Goal: Information Seeking & Learning: Learn about a topic

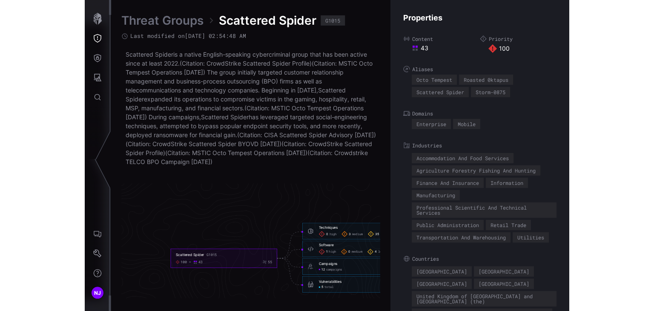
scroll to position [1861, 512]
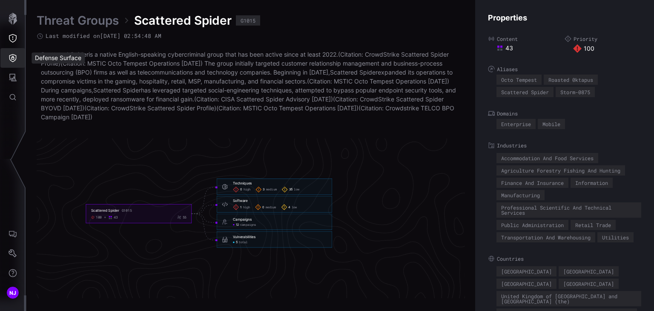
click at [14, 56] on icon "Defense Surface" at bounding box center [13, 58] width 9 height 9
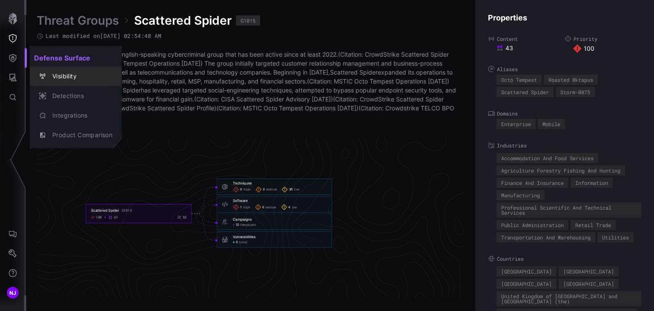
click at [63, 76] on div "Visibility" at bounding box center [80, 76] width 64 height 11
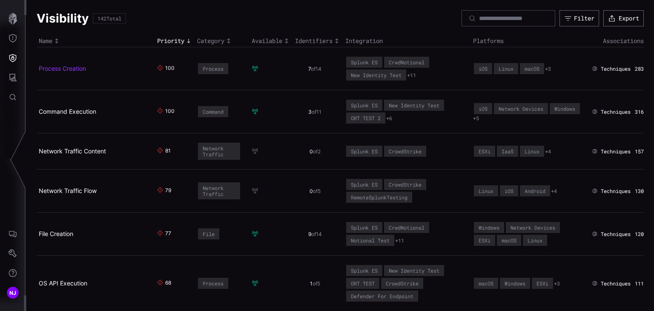
click at [70, 66] on link "Process Creation" at bounding box center [62, 68] width 47 height 7
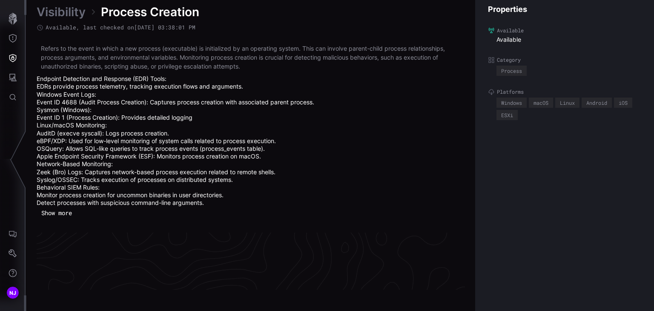
scroll to position [1890, 427]
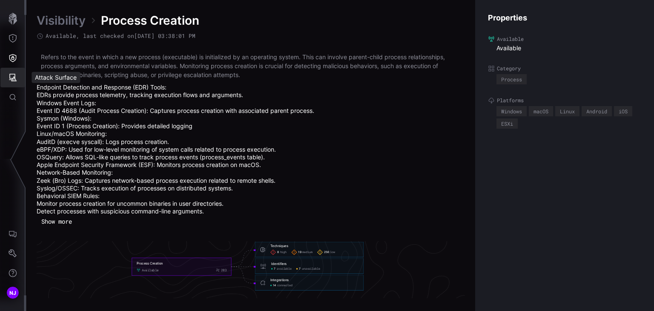
click at [12, 75] on icon "Attack Surface" at bounding box center [13, 77] width 9 height 9
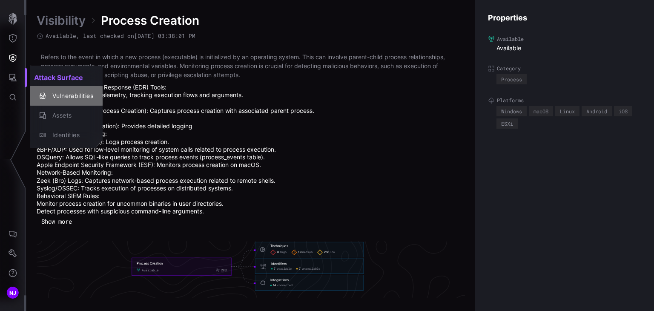
click at [80, 96] on div "Vulnerabilities" at bounding box center [70, 96] width 45 height 11
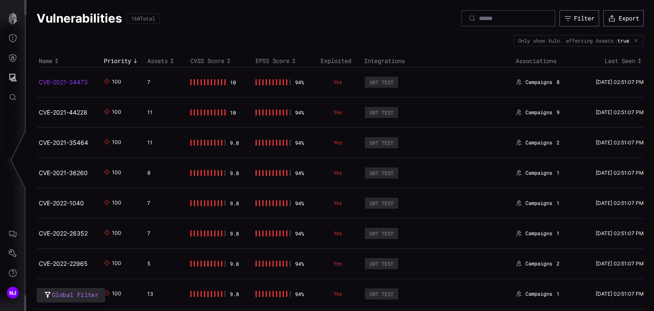
click at [68, 80] on link "CVE-2021-34473" at bounding box center [63, 81] width 49 height 7
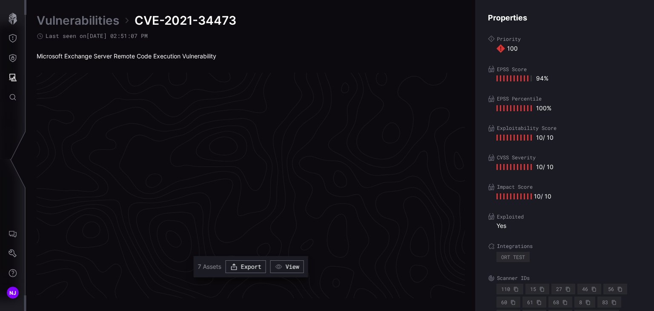
scroll to position [1806, 427]
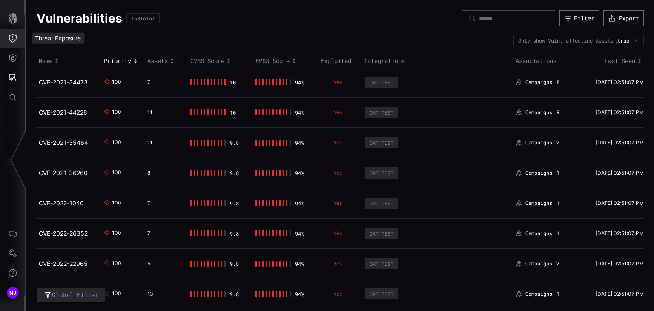
click at [15, 36] on icon "Threat Exposure" at bounding box center [13, 38] width 9 height 9
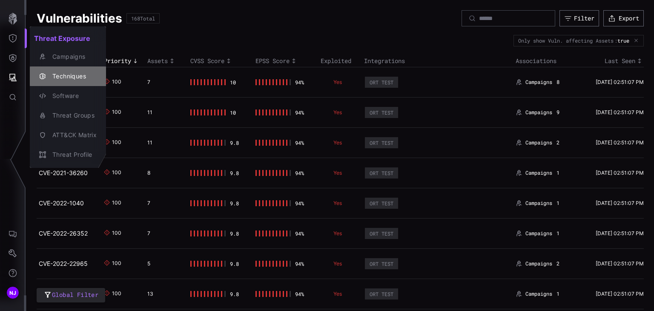
click at [60, 70] on div "Techniques" at bounding box center [67, 76] width 69 height 12
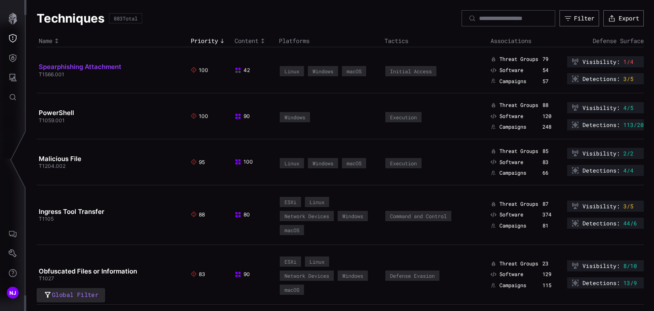
click at [89, 67] on link "Spearphishing Attachment" at bounding box center [80, 67] width 83 height 8
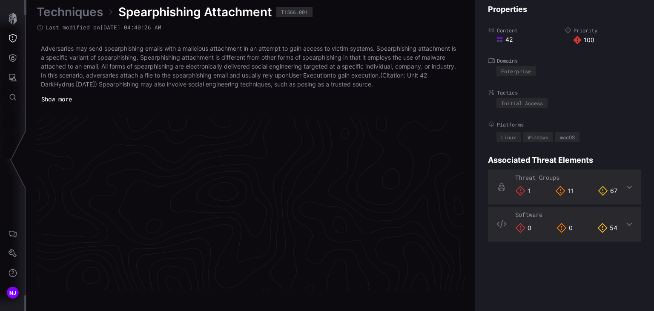
scroll to position [1833, 427]
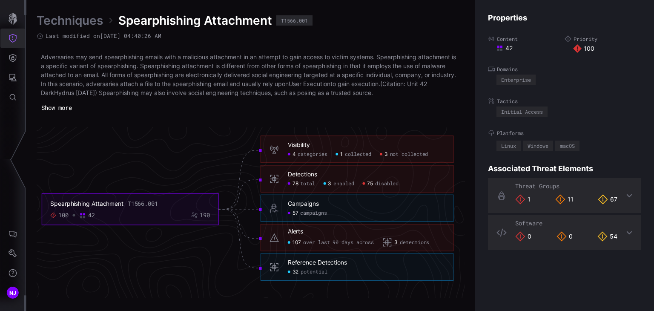
click at [12, 39] on icon "Threat Exposure" at bounding box center [13, 38] width 9 height 9
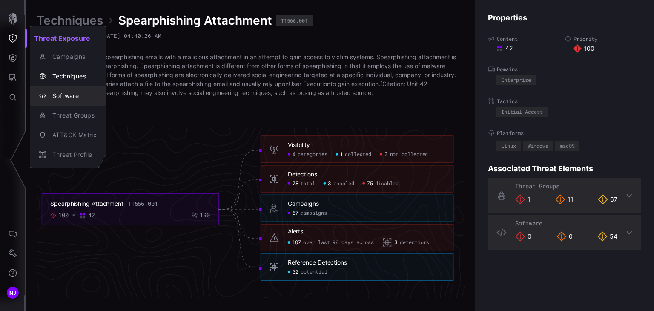
click at [65, 94] on div "Software" at bounding box center [72, 96] width 49 height 11
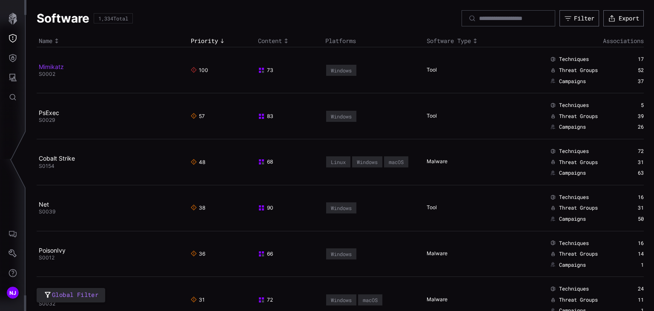
click at [60, 65] on link "Mimikatz" at bounding box center [51, 66] width 25 height 7
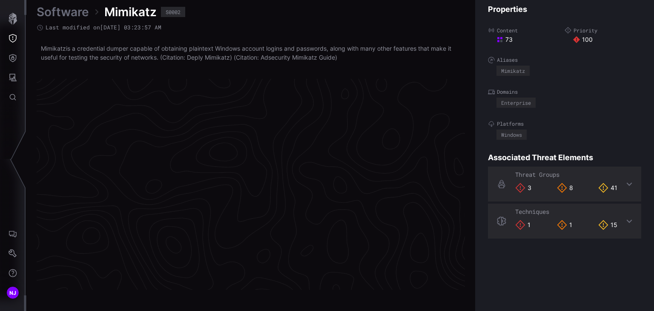
scroll to position [1813, 427]
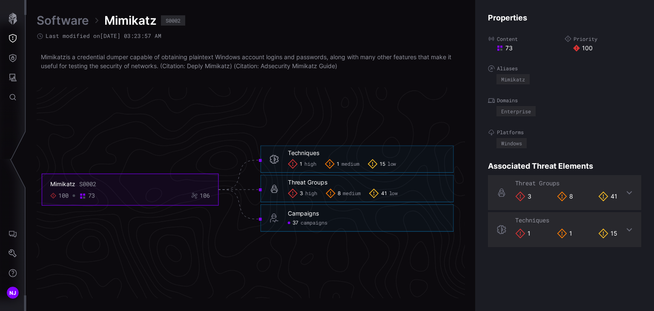
click at [59, 24] on link "Software" at bounding box center [63, 20] width 52 height 15
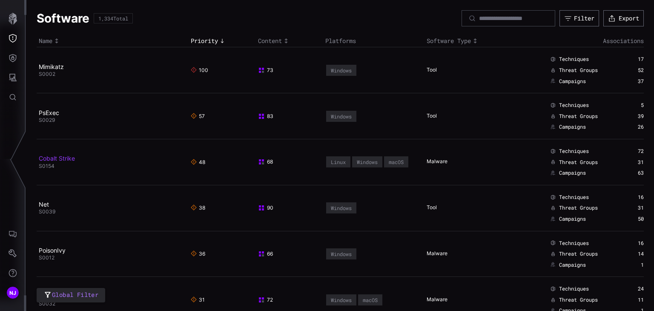
click at [63, 159] on link "Cobalt Strike" at bounding box center [57, 158] width 36 height 7
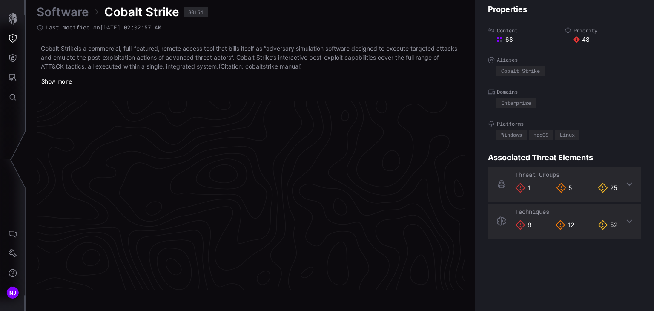
scroll to position [1824, 427]
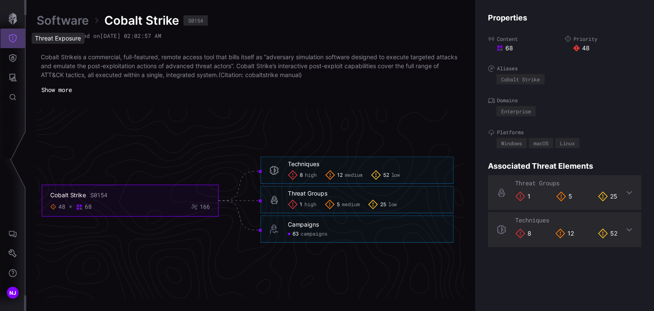
click at [12, 42] on icon "Threat Exposure" at bounding box center [13, 38] width 9 height 9
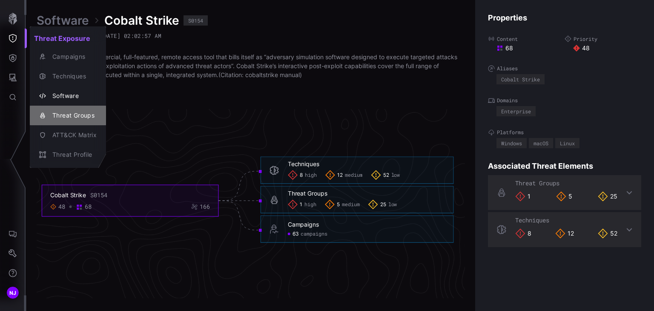
click at [69, 118] on div "Threat Groups" at bounding box center [72, 115] width 49 height 11
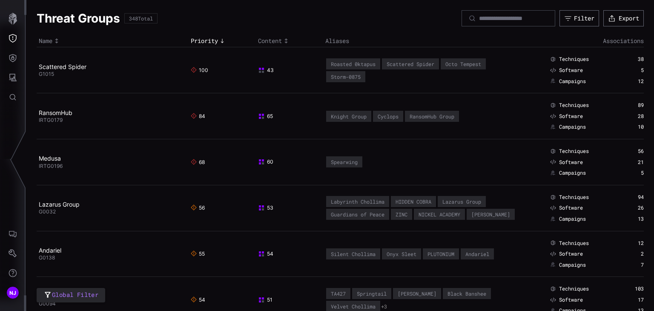
click at [75, 70] on td "Scattered Spider G1015" at bounding box center [113, 70] width 152 height 46
click at [78, 66] on link "Scattered Spider" at bounding box center [63, 66] width 48 height 7
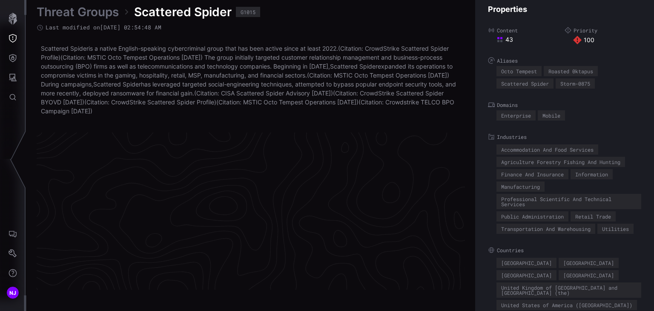
scroll to position [1840, 427]
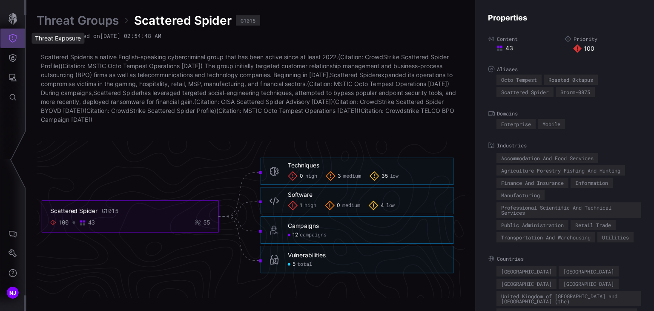
click at [13, 38] on icon "Threat Exposure" at bounding box center [13, 38] width 8 height 9
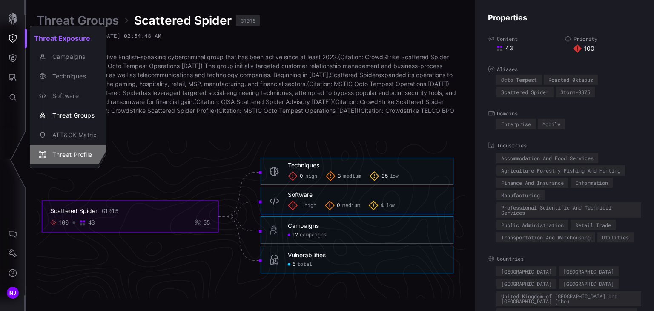
click at [66, 153] on div "Threat Profile" at bounding box center [72, 154] width 49 height 11
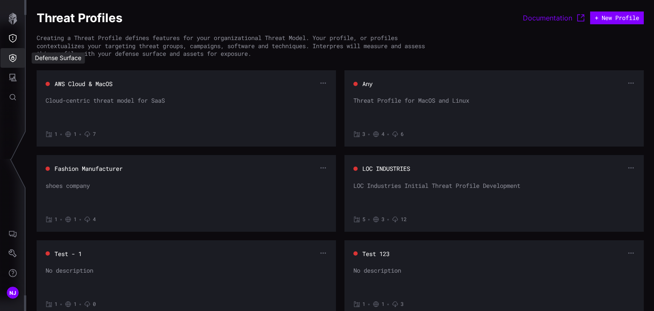
click at [17, 59] on button "Defense Surface" at bounding box center [12, 58] width 25 height 20
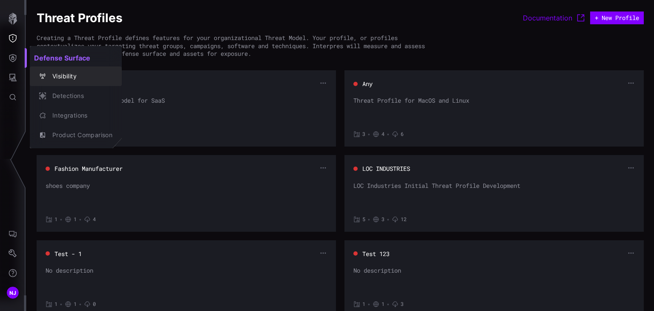
click at [70, 73] on div "Visibility" at bounding box center [80, 76] width 64 height 11
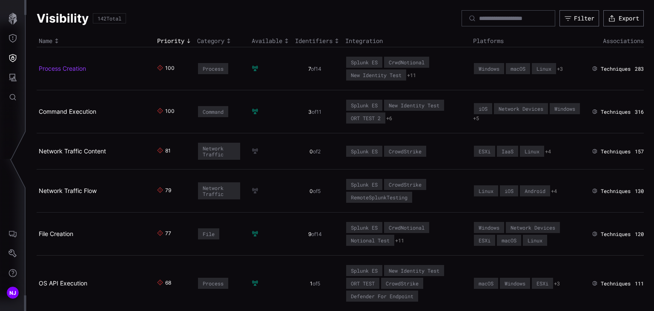
click at [73, 68] on link "Process Creation" at bounding box center [62, 68] width 47 height 7
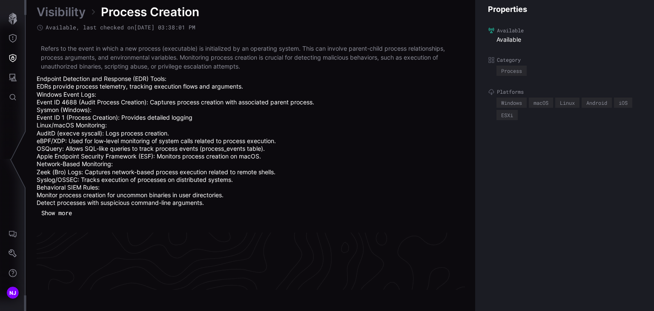
scroll to position [1890, 427]
